Goal: Information Seeking & Learning: Learn about a topic

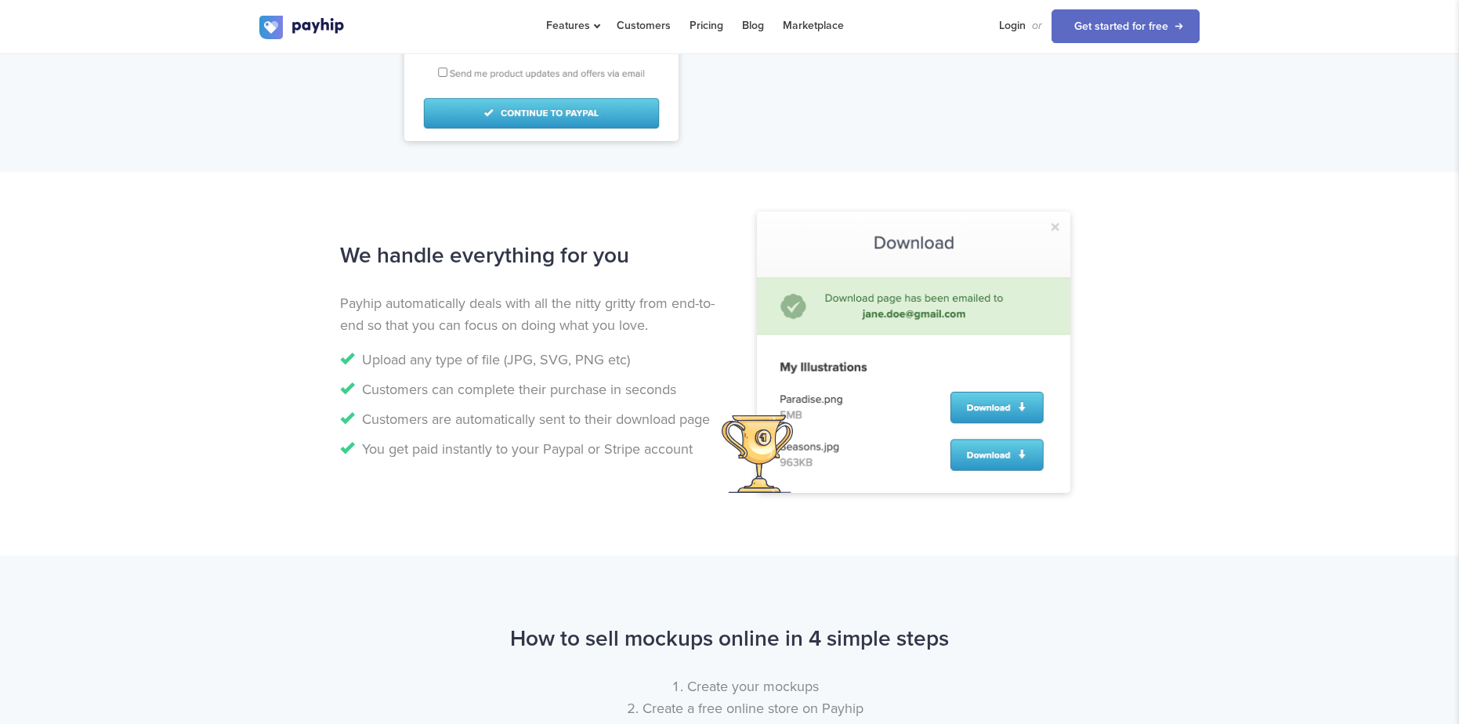
scroll to position [1407, 0]
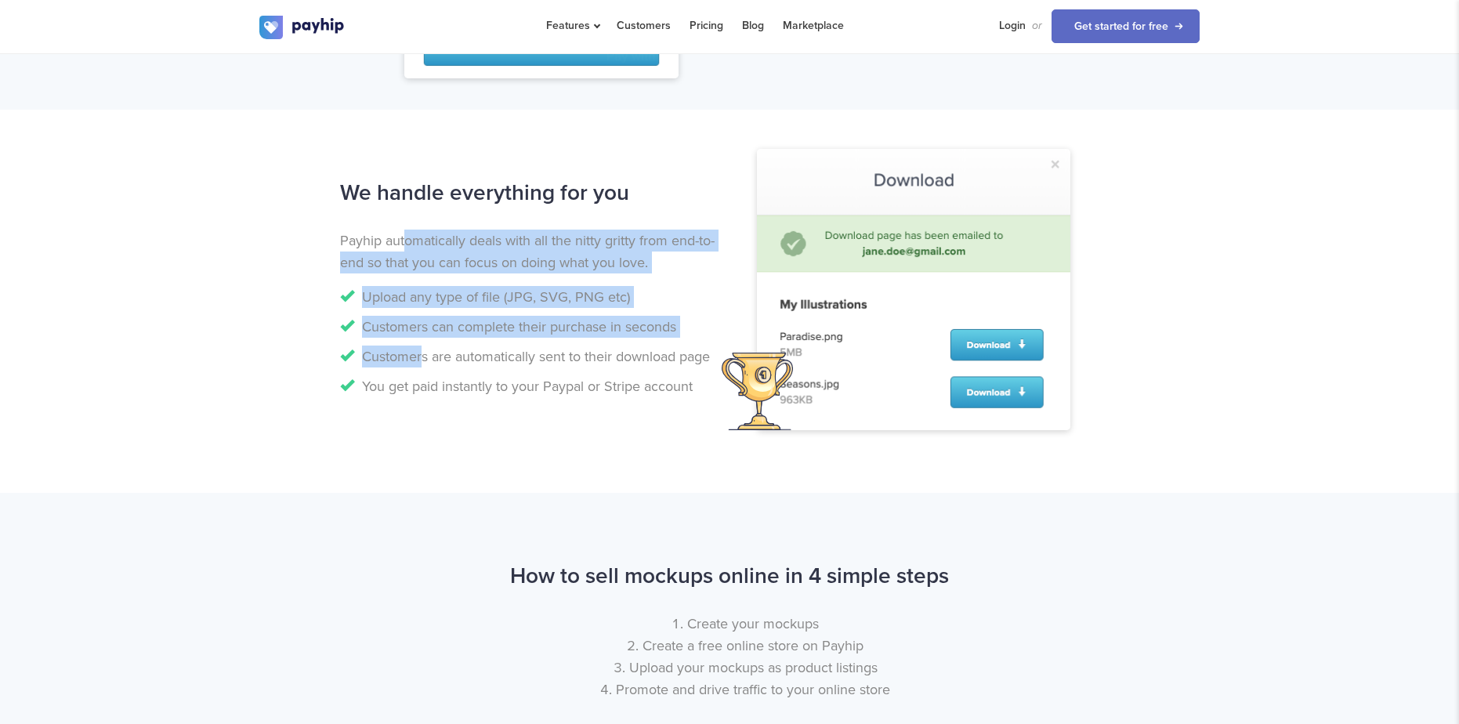
drag, startPoint x: 404, startPoint y: 249, endPoint x: 422, endPoint y: 347, distance: 99.5
click at [421, 346] on div "We handle everything for you Payhip automatically deals with all the nitty grit…" at bounding box center [529, 288] width 402 height 233
click at [422, 357] on li "Customers are automatically sent to their download page" at bounding box center [529, 357] width 378 height 22
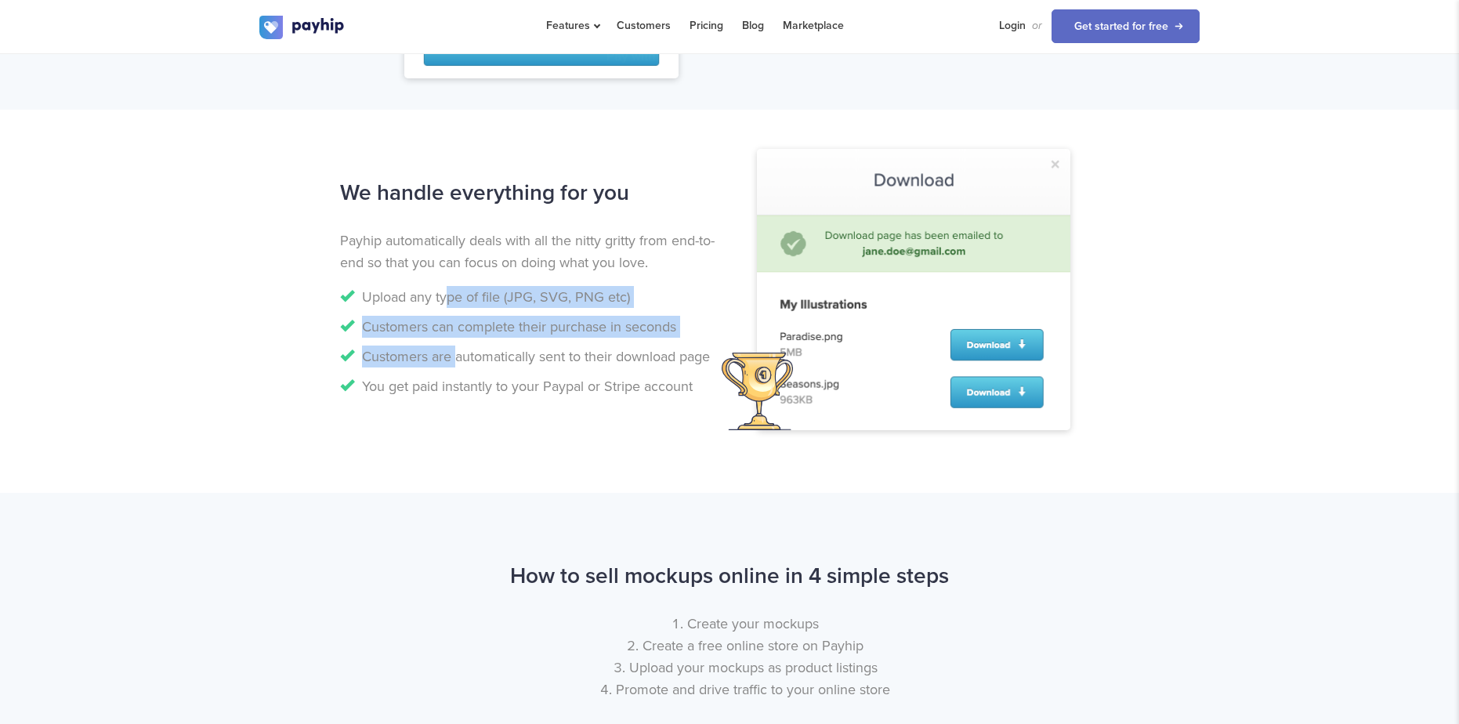
drag, startPoint x: 444, startPoint y: 284, endPoint x: 457, endPoint y: 372, distance: 88.8
click at [454, 368] on ul "Upload any type of file (JPG, SVG, PNG etc) Customers can complete their purcha…" at bounding box center [529, 341] width 378 height 111
click at [457, 372] on ul "Upload any type of file (JPG, SVG, PNG etc) Customers can complete their purcha…" at bounding box center [529, 341] width 378 height 111
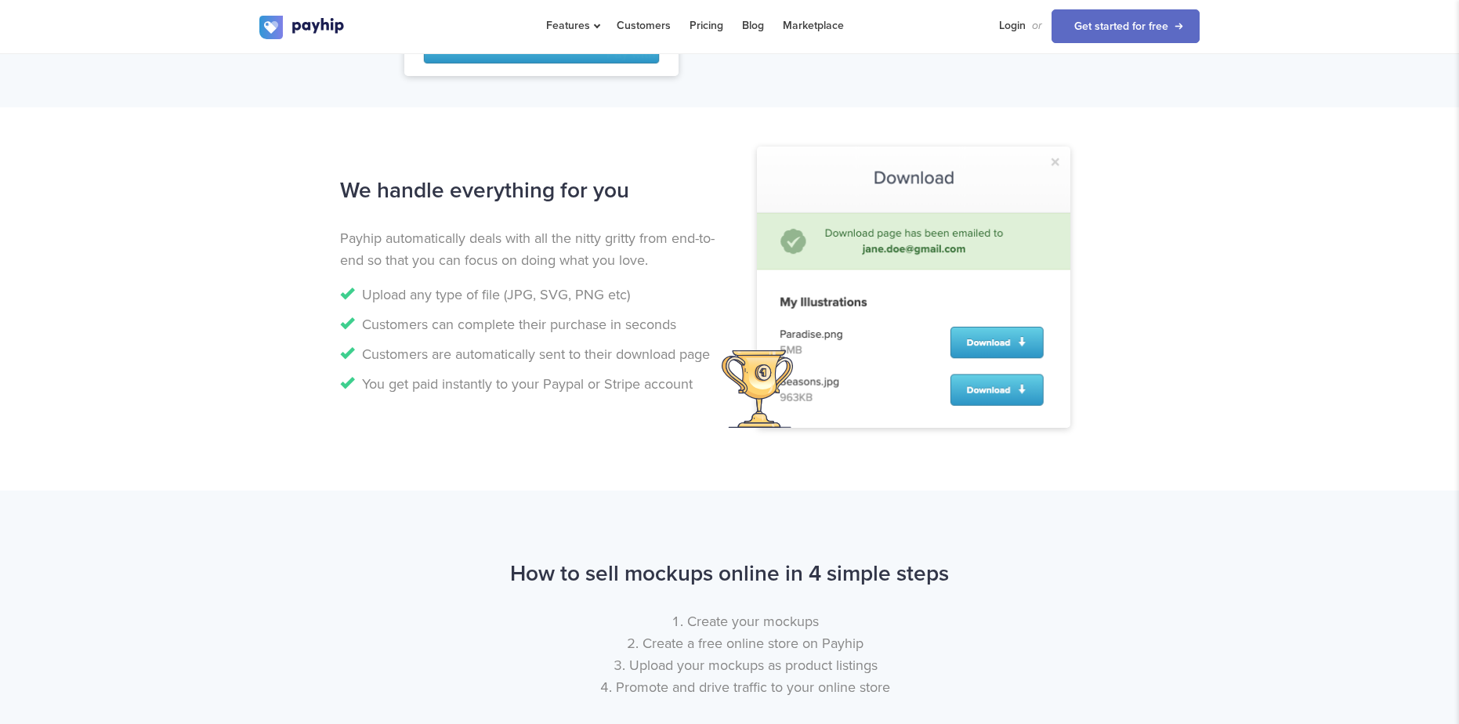
scroll to position [1410, 0]
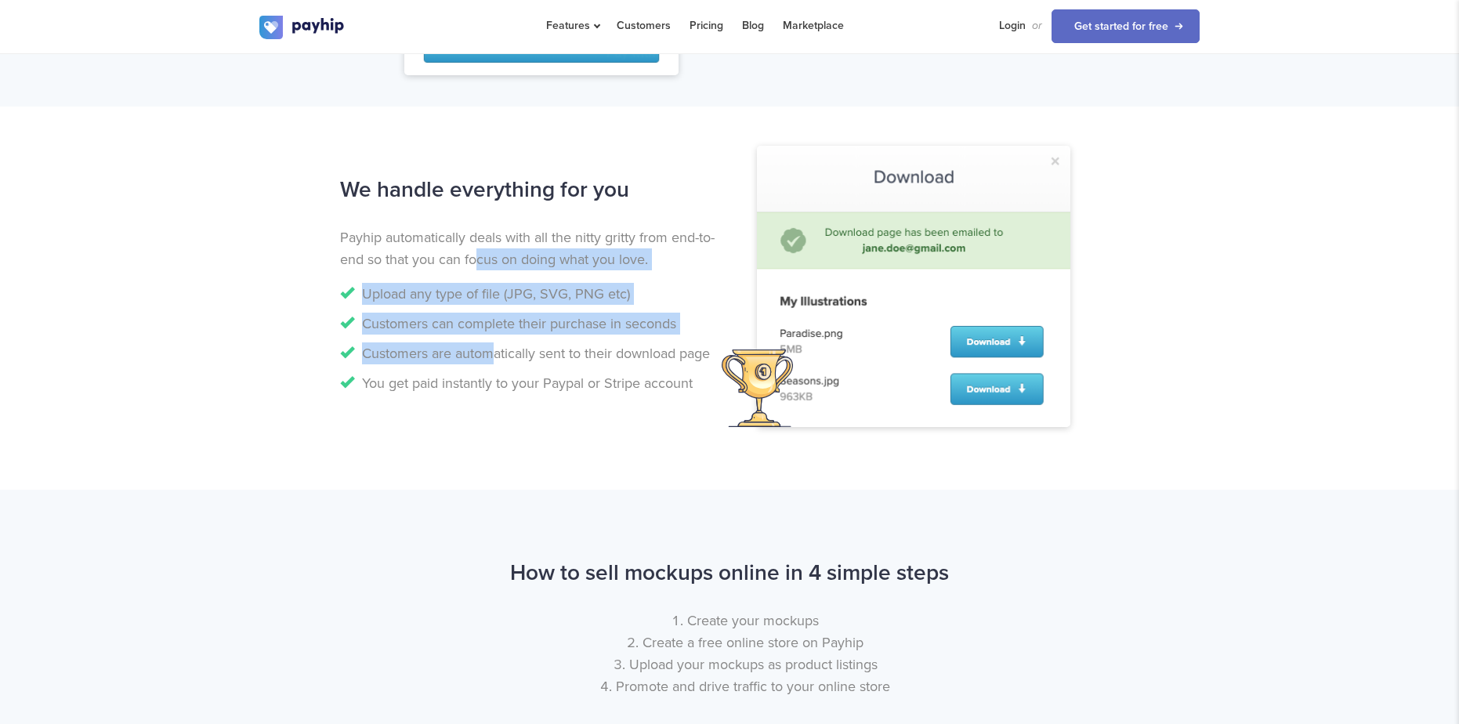
drag, startPoint x: 473, startPoint y: 257, endPoint x: 489, endPoint y: 381, distance: 124.8
click at [486, 362] on div "We handle everything for you Payhip automatically deals with all the nitty grit…" at bounding box center [529, 285] width 402 height 233
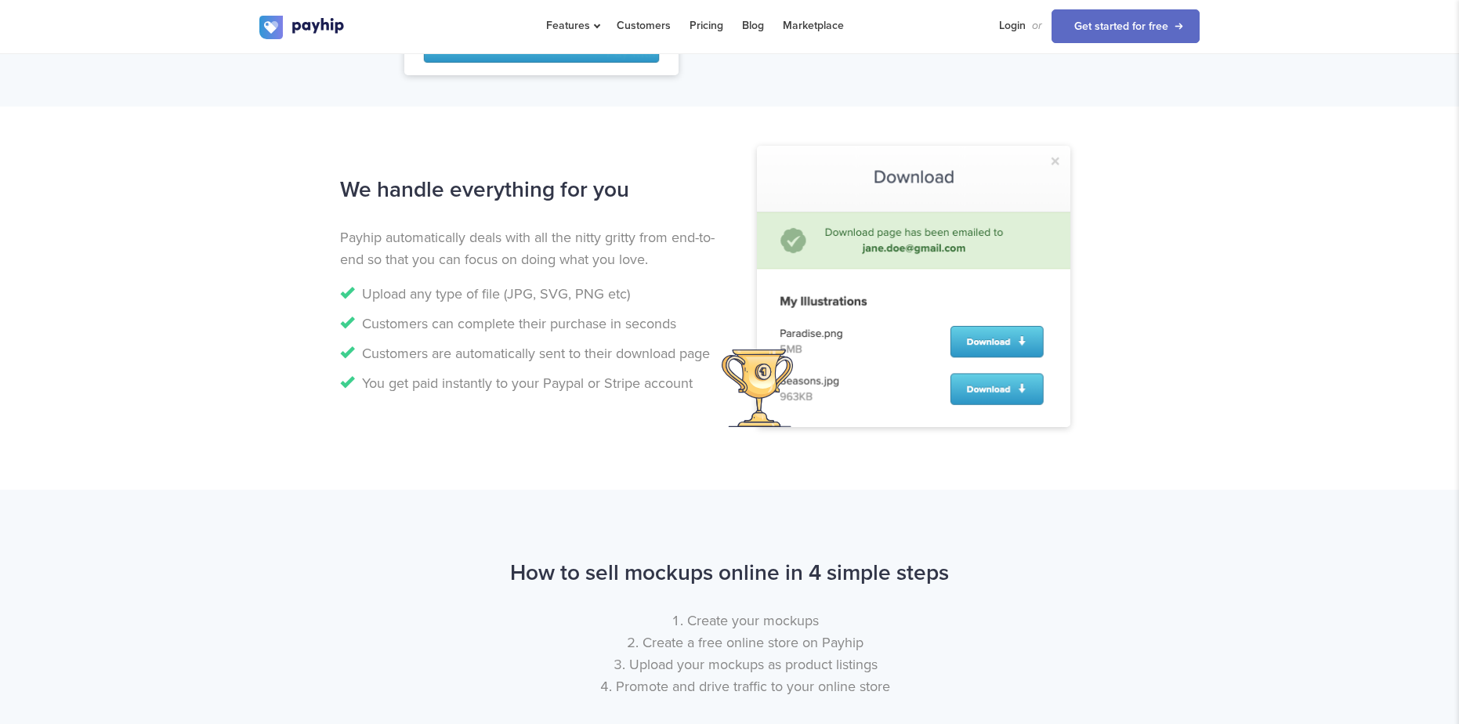
click at [490, 381] on li "You get paid instantly to your Paypal or Stripe account" at bounding box center [529, 383] width 378 height 22
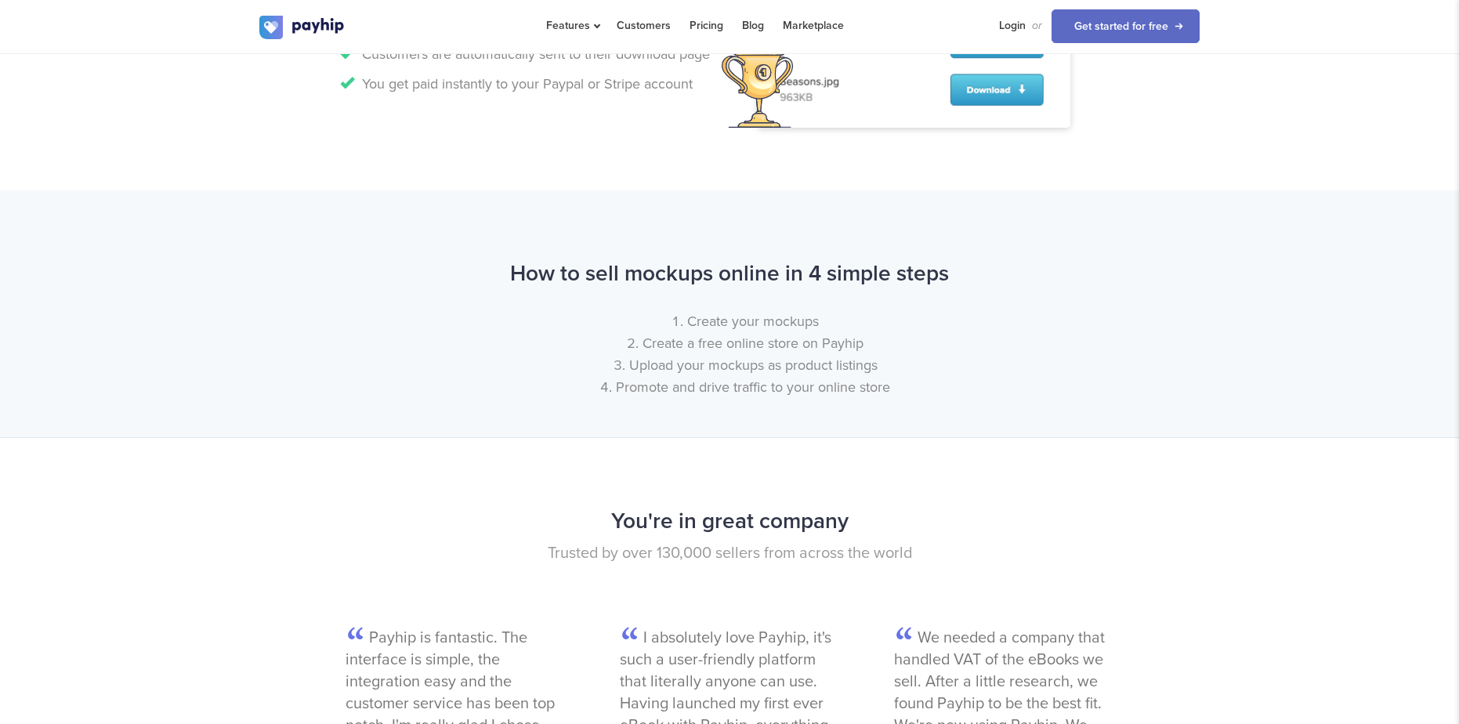
scroll to position [1585, 0]
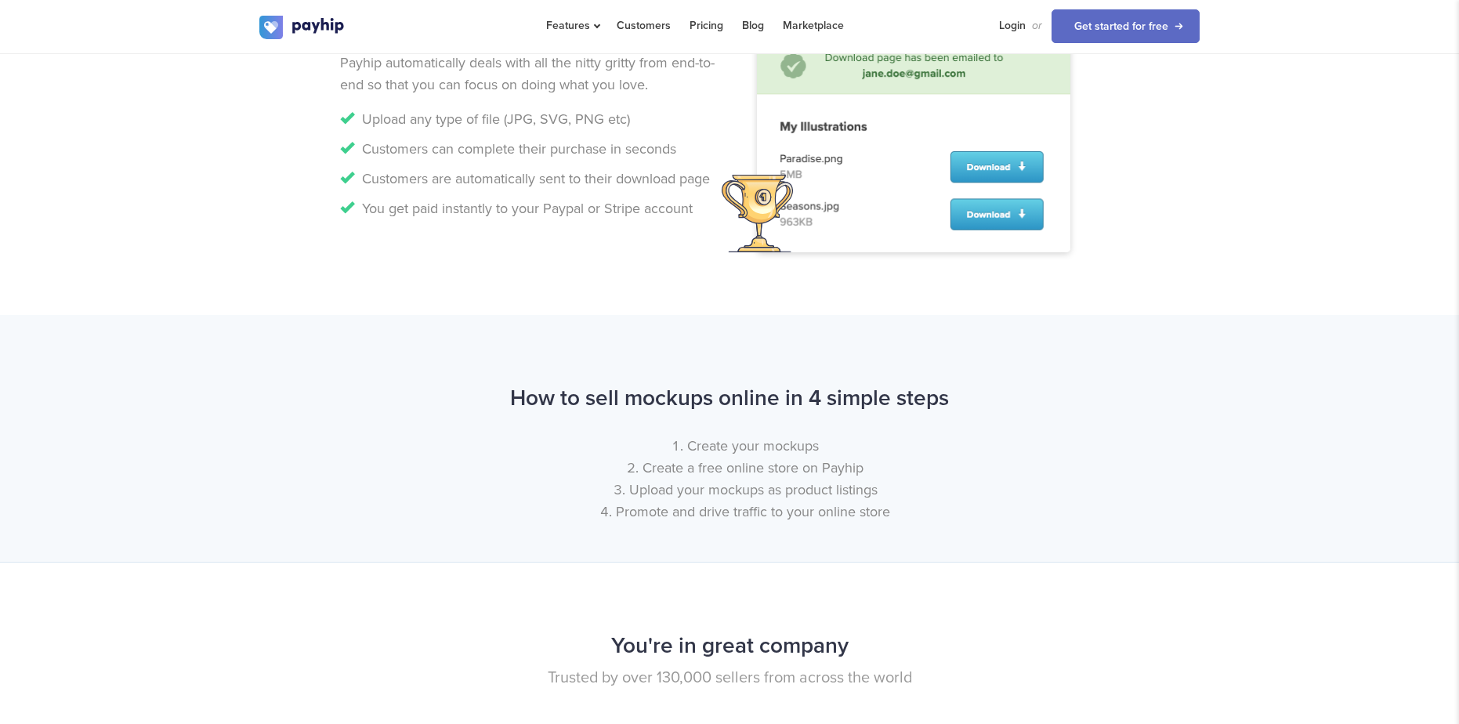
drag, startPoint x: 529, startPoint y: 132, endPoint x: 542, endPoint y: 248, distance: 117.5
click at [542, 248] on div "We handle everything for you Payhip automatically deals with all the nitty grit…" at bounding box center [730, 124] width 964 height 258
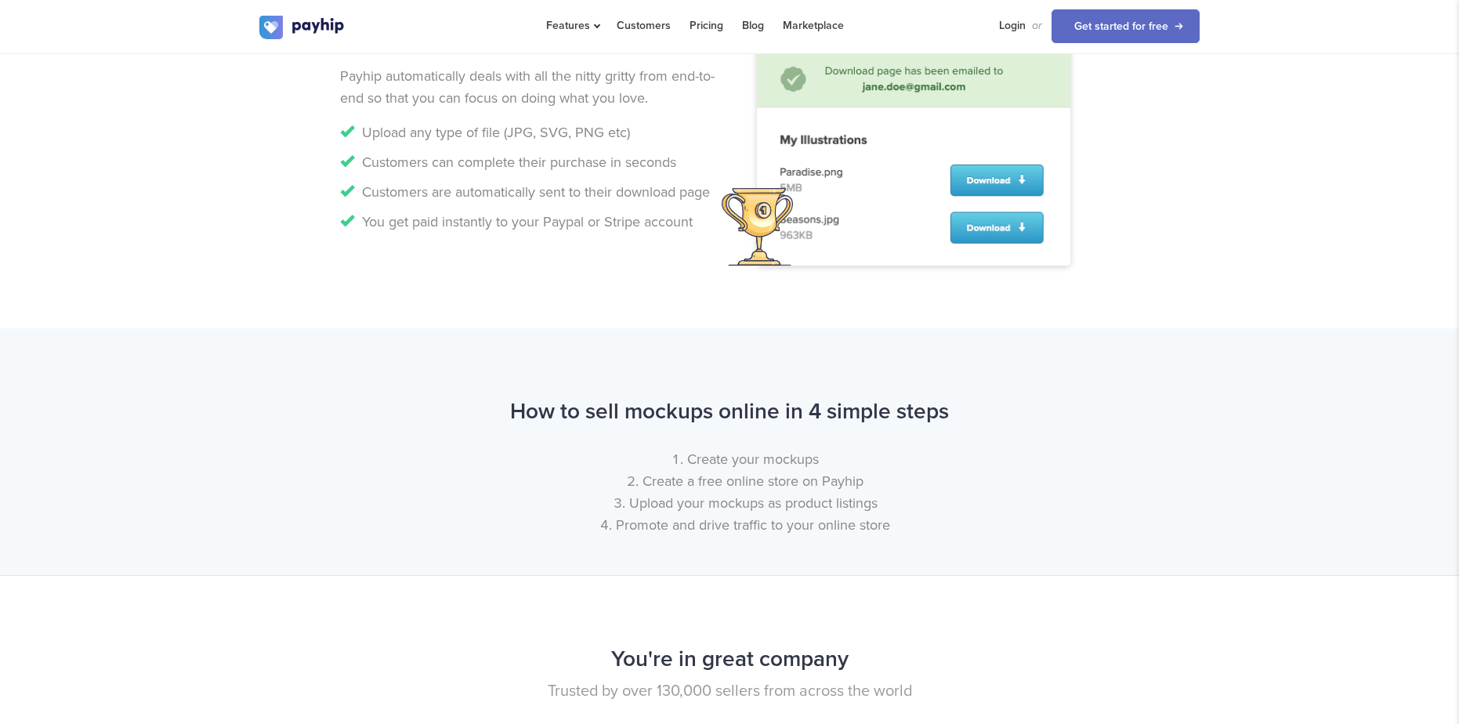
scroll to position [1380, 0]
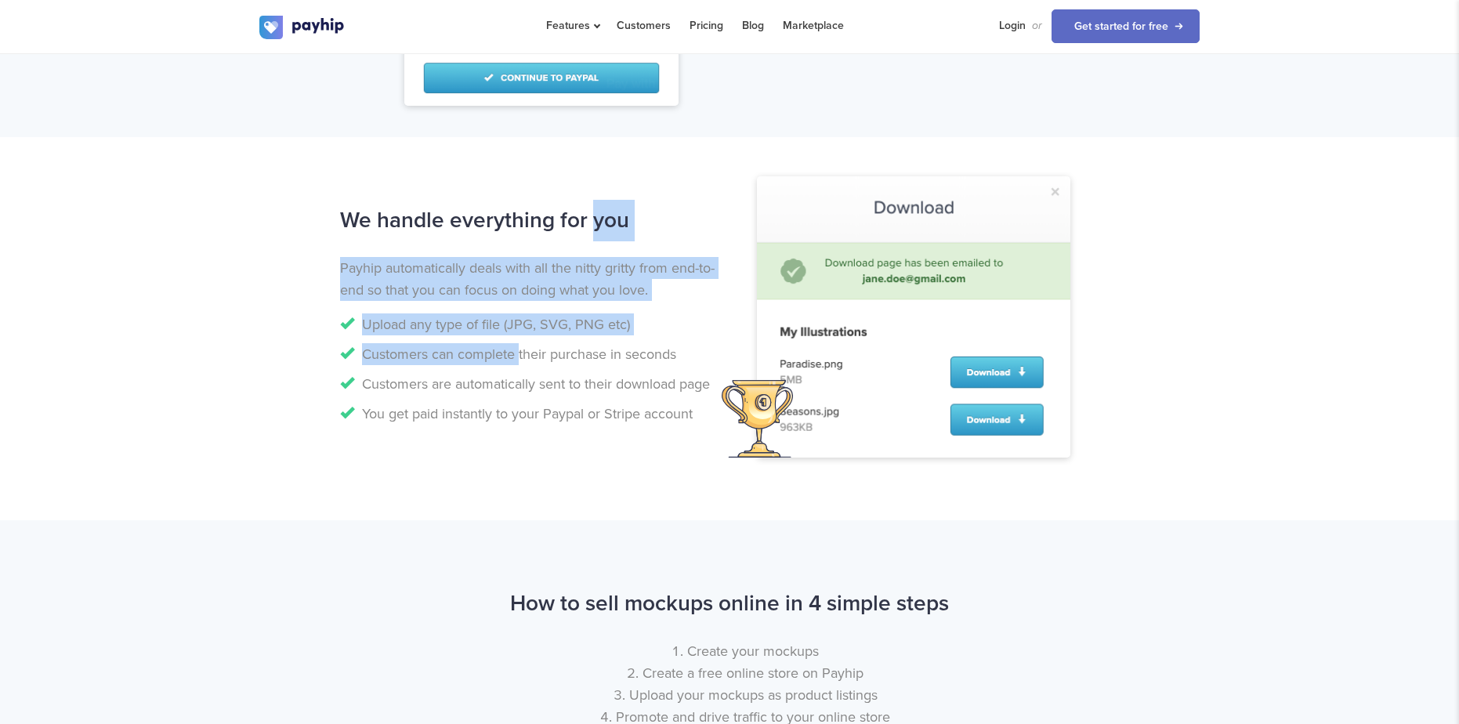
drag, startPoint x: 538, startPoint y: 237, endPoint x: 514, endPoint y: 348, distance: 113.9
click at [516, 348] on div "We handle everything for you Payhip automatically deals with all the nitty grit…" at bounding box center [529, 316] width 402 height 233
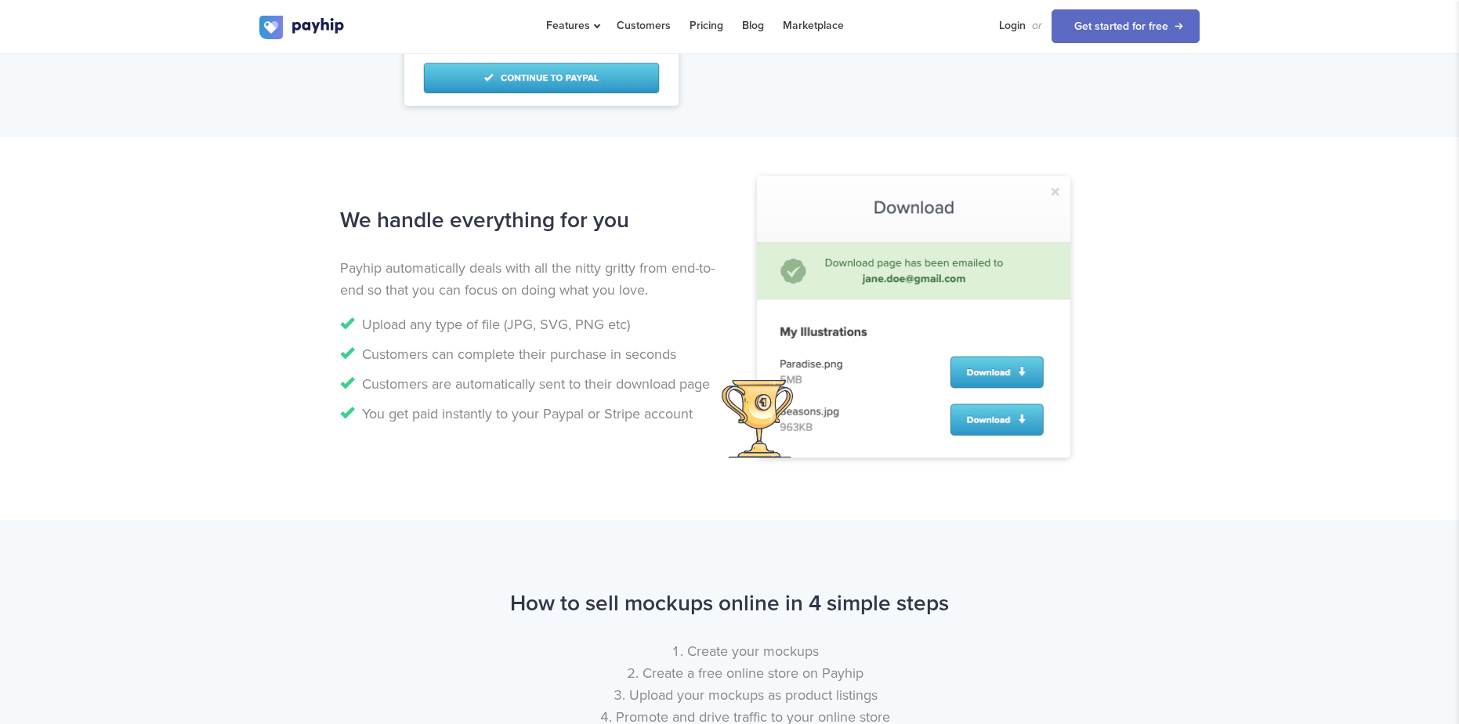
click at [513, 346] on li "Customers can complete their purchase in seconds" at bounding box center [529, 354] width 378 height 22
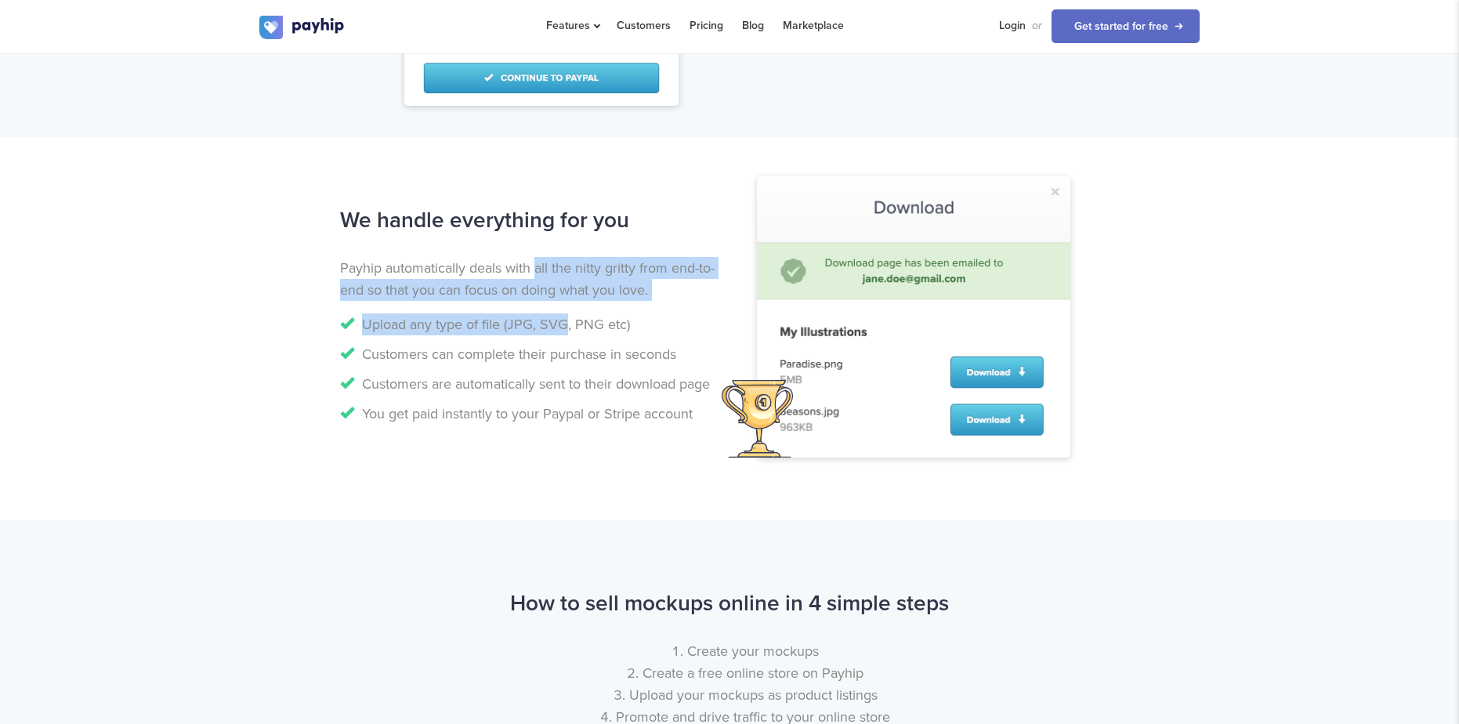
drag, startPoint x: 538, startPoint y: 274, endPoint x: 556, endPoint y: 322, distance: 51.1
click at [556, 322] on div "We handle everything for you Payhip automatically deals with all the nitty grit…" at bounding box center [529, 316] width 402 height 233
click at [556, 322] on li "Upload any type of file (JPG, SVG, PNG etc)" at bounding box center [529, 324] width 378 height 22
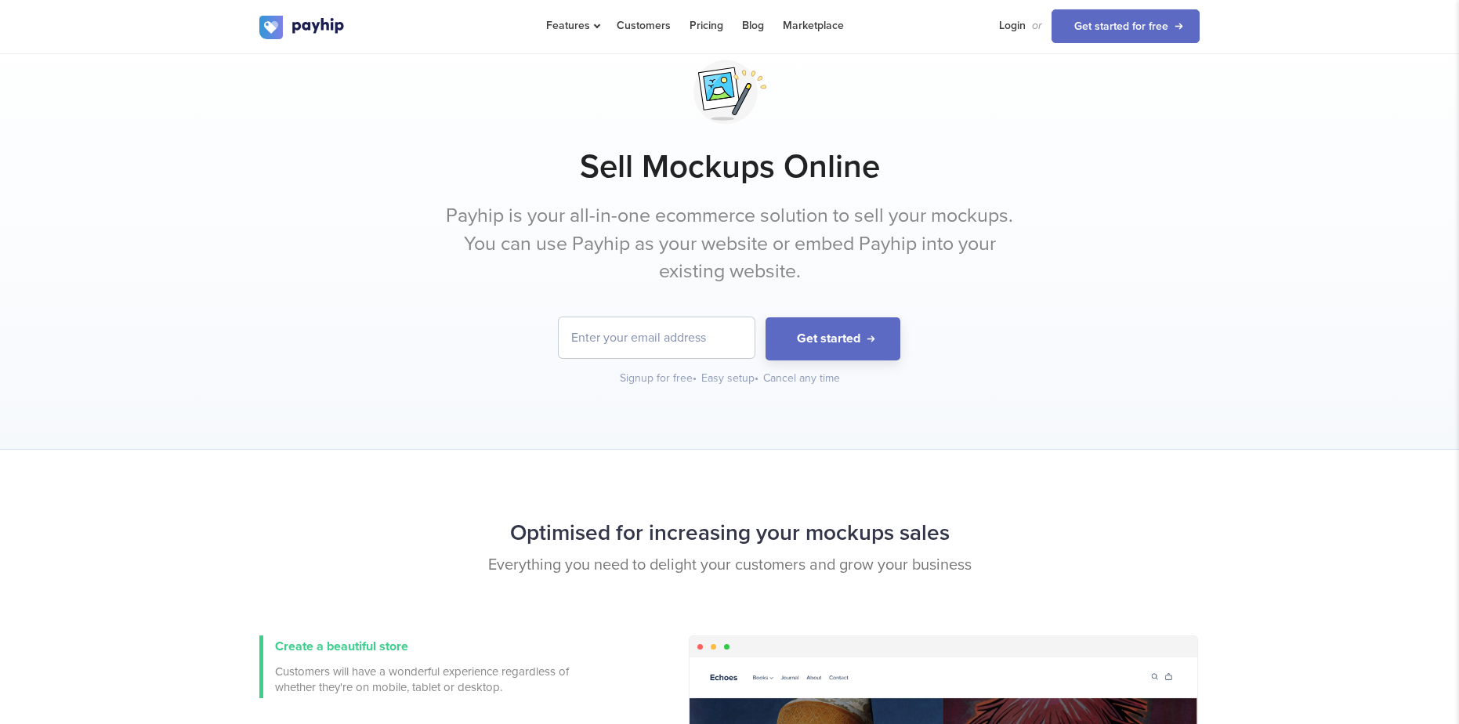
scroll to position [0, 0]
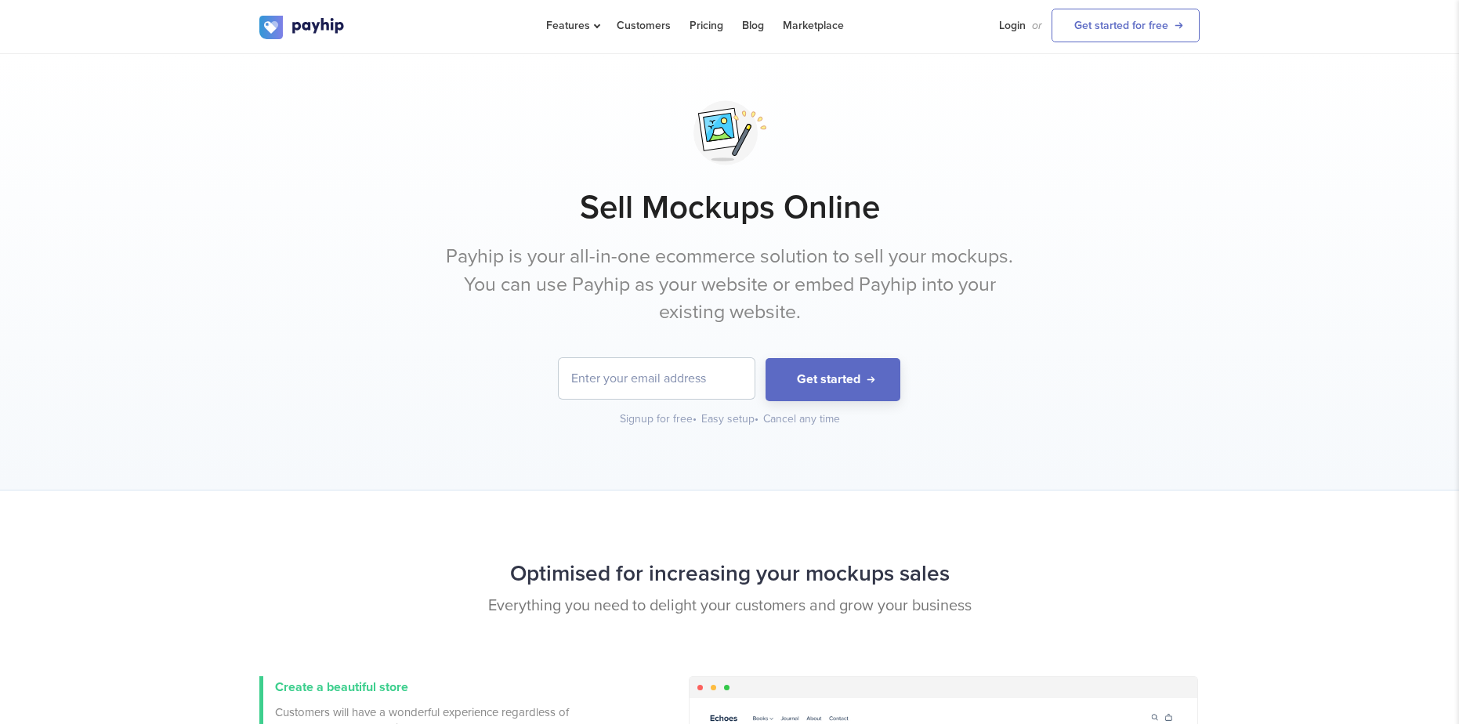
click at [606, 254] on p "Payhip is your all-in-one ecommerce solution to sell your mockups. You can use …" at bounding box center [730, 285] width 588 height 84
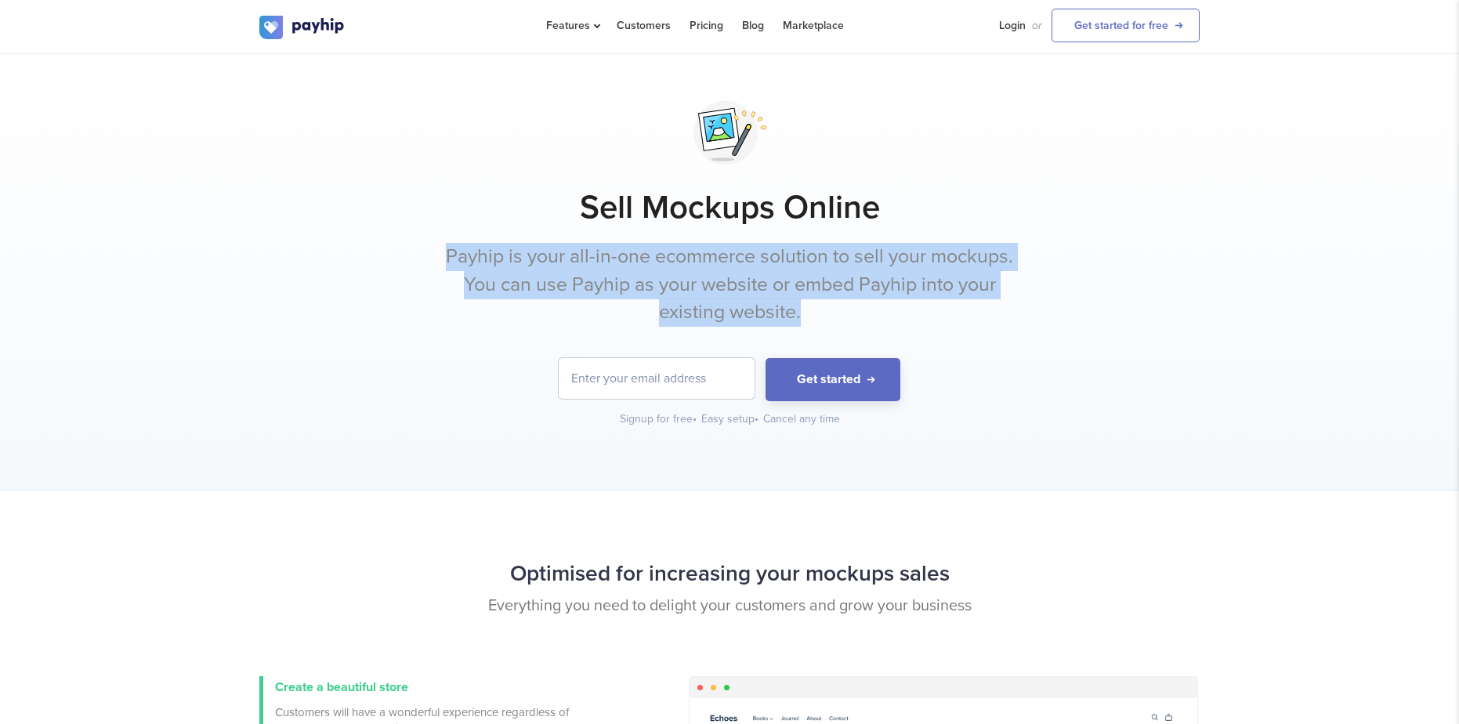
click at [606, 254] on p "Payhip is your all-in-one ecommerce solution to sell your mockups. You can use …" at bounding box center [730, 285] width 588 height 84
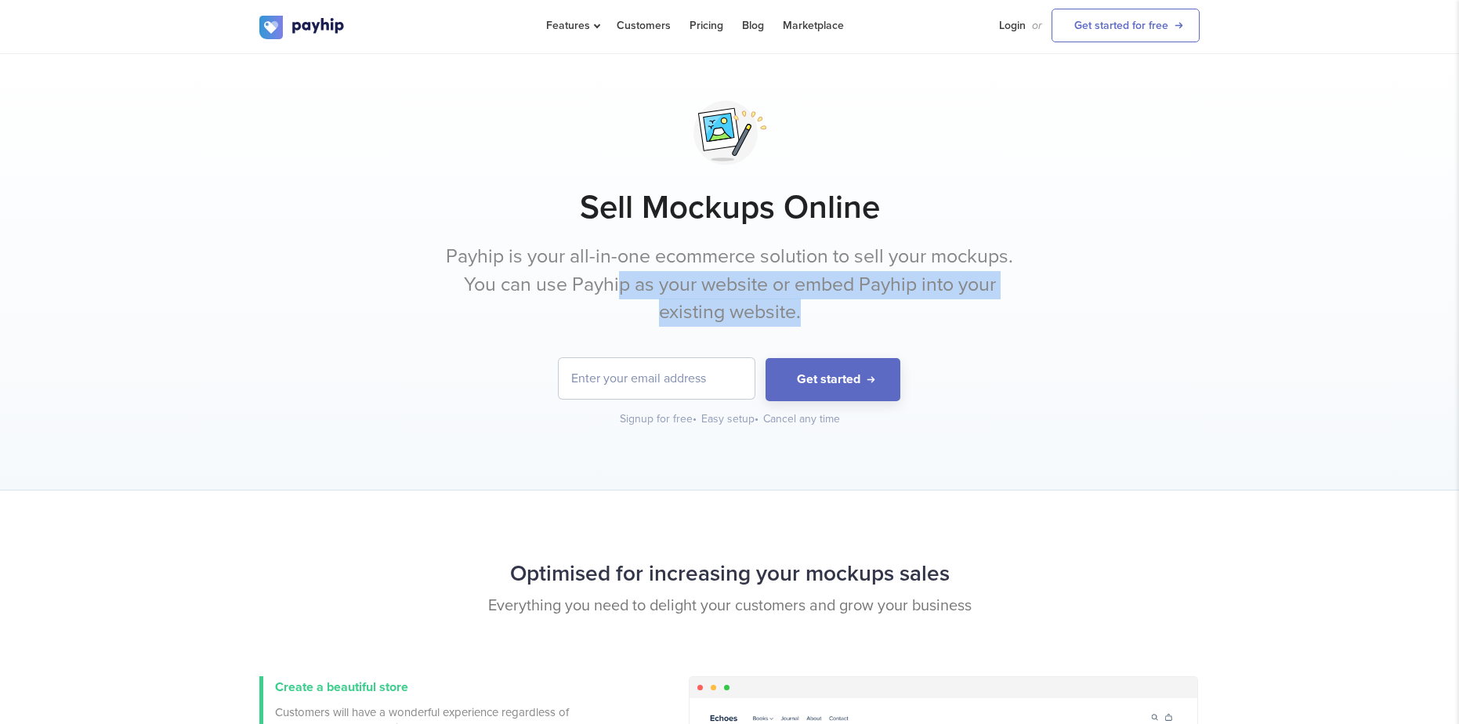
click at [614, 275] on p "Payhip is your all-in-one ecommerce solution to sell your mockups. You can use …" at bounding box center [730, 285] width 588 height 84
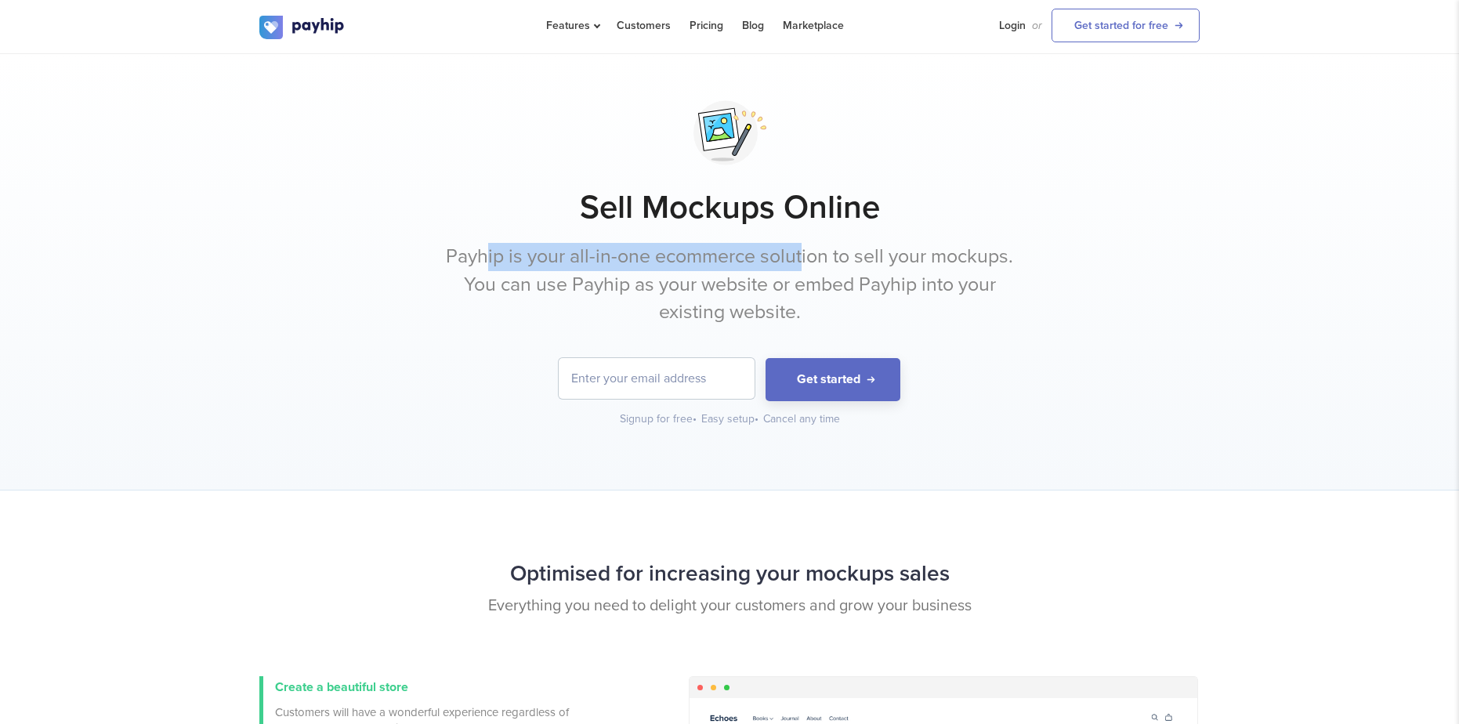
drag, startPoint x: 487, startPoint y: 262, endPoint x: 806, endPoint y: 270, distance: 319.8
click at [806, 270] on p "Payhip is your all-in-one ecommerce solution to sell your mockups. You can use …" at bounding box center [730, 285] width 588 height 84
drag, startPoint x: 510, startPoint y: 284, endPoint x: 689, endPoint y: 280, distance: 178.7
click at [677, 279] on p "Payhip is your all-in-one ecommerce solution to sell your mockups. You can use …" at bounding box center [730, 285] width 588 height 84
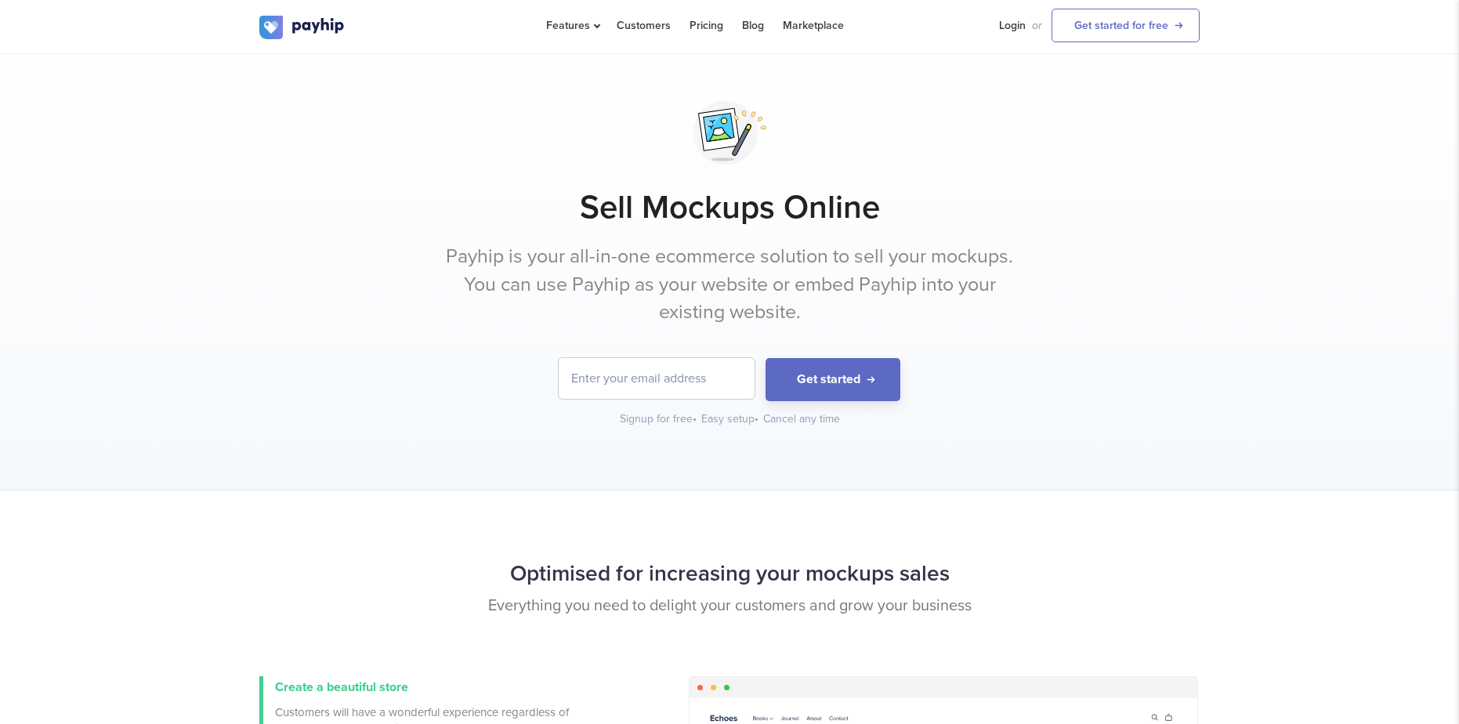
click at [737, 281] on p "Payhip is your all-in-one ecommerce solution to sell your mockups. You can use …" at bounding box center [730, 285] width 588 height 84
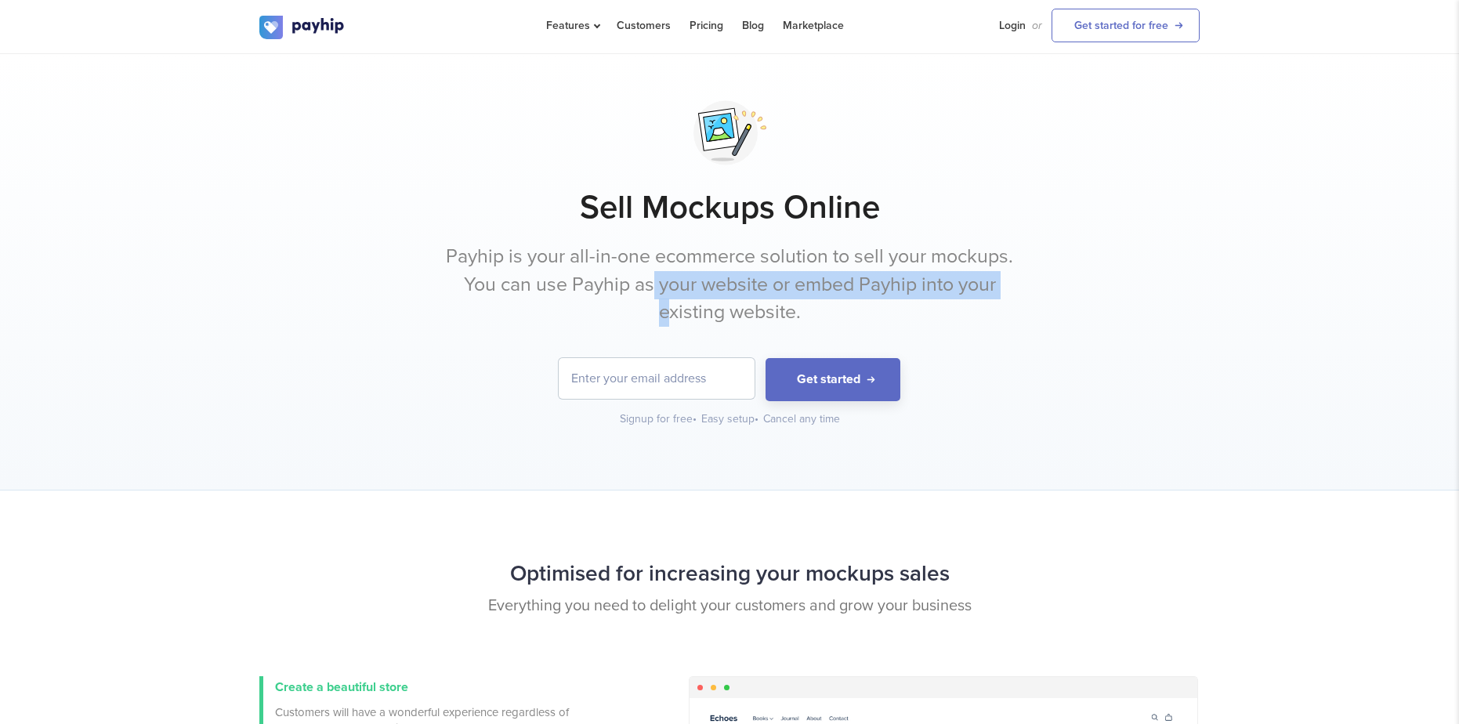
drag, startPoint x: 651, startPoint y: 284, endPoint x: 673, endPoint y: 328, distance: 49.1
click at [673, 321] on p "Payhip is your all-in-one ecommerce solution to sell your mockups. You can use …" at bounding box center [730, 285] width 588 height 84
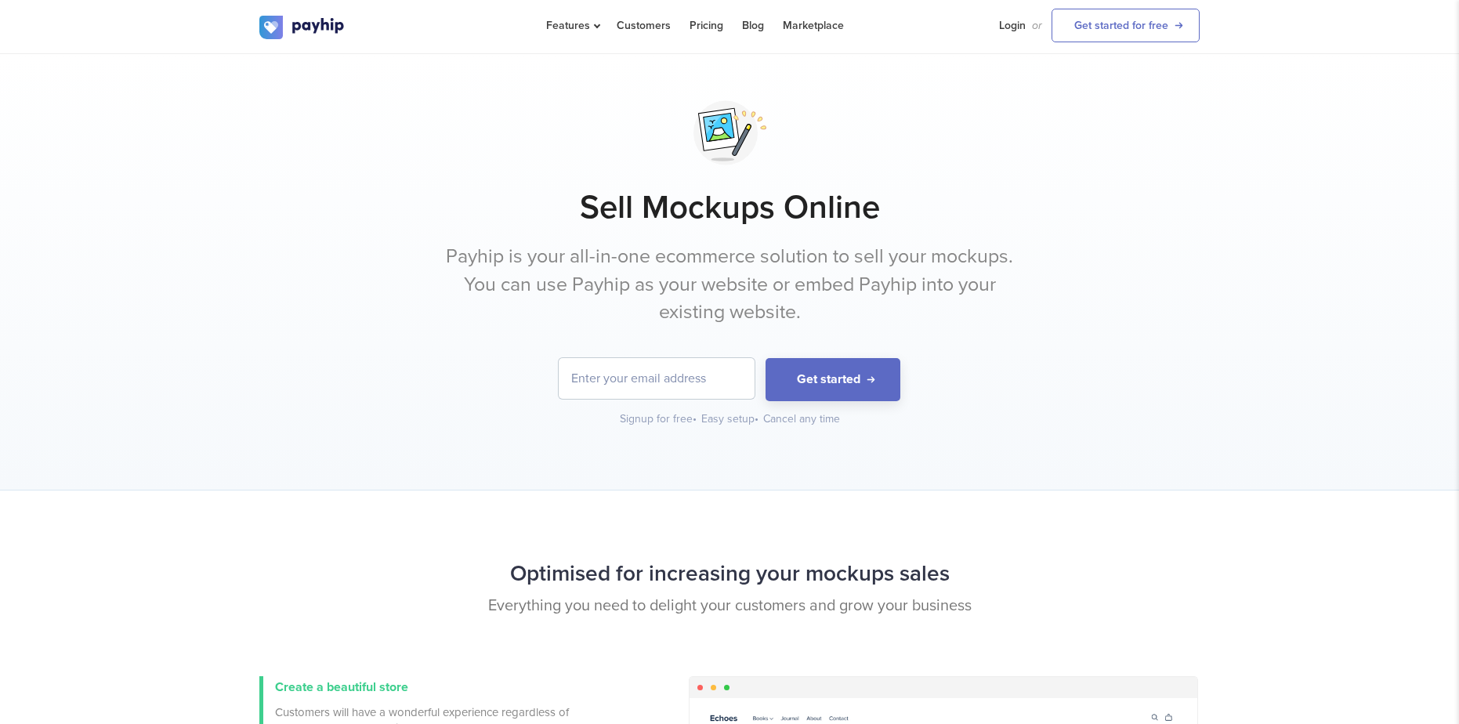
click at [673, 329] on div "Sell Mockups Online Payhip is your all-in-one ecommerce solution to sell your m…" at bounding box center [729, 260] width 940 height 334
click at [694, 19] on link "Pricing" at bounding box center [707, 25] width 34 height 51
